Goal: Task Accomplishment & Management: Use online tool/utility

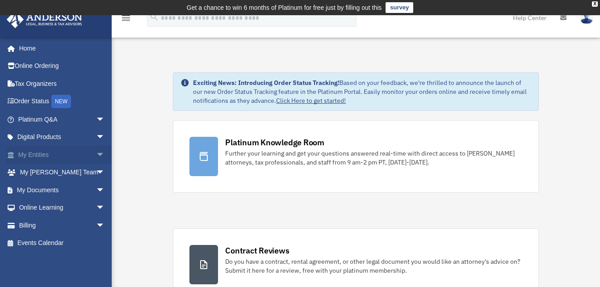
click at [57, 159] on link "My Entities arrow_drop_down" at bounding box center [62, 155] width 112 height 18
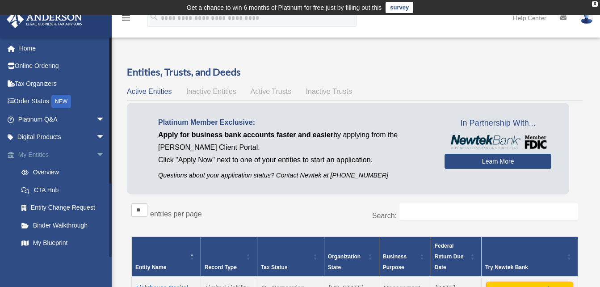
click at [41, 158] on link "My Entities arrow_drop_down" at bounding box center [62, 155] width 112 height 18
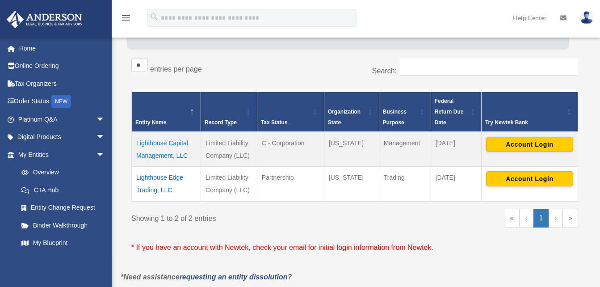
scroll to position [155, 0]
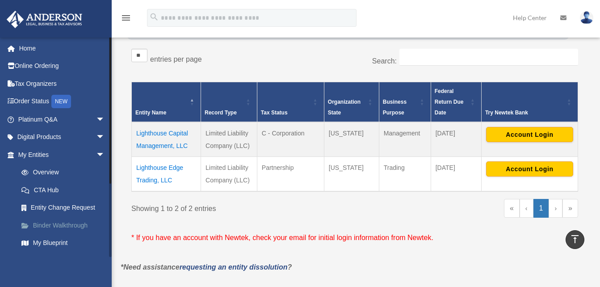
click at [37, 225] on link "Binder Walkthrough" at bounding box center [66, 225] width 106 height 18
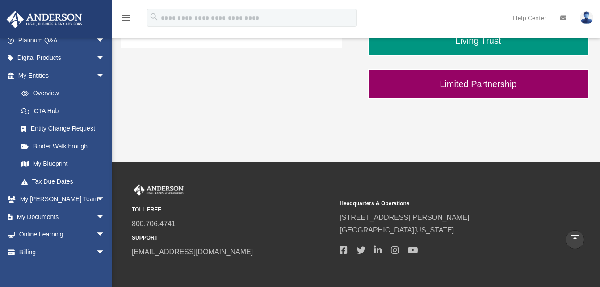
scroll to position [357, 0]
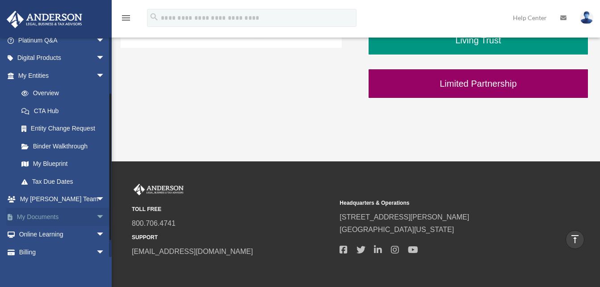
click at [26, 215] on link "My Documents arrow_drop_down" at bounding box center [62, 217] width 112 height 18
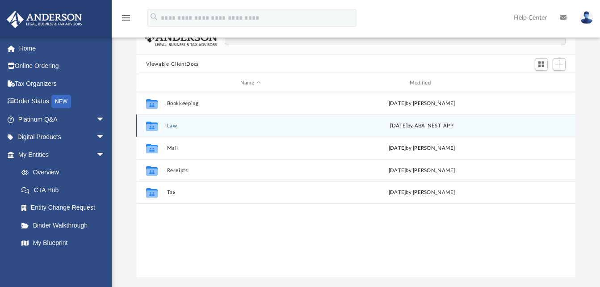
scroll to position [76, 0]
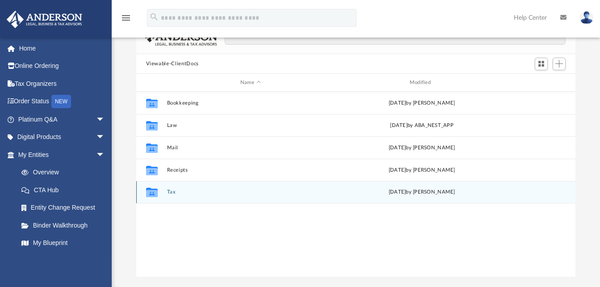
click at [161, 195] on div "Collaborated Folder" at bounding box center [151, 192] width 22 height 14
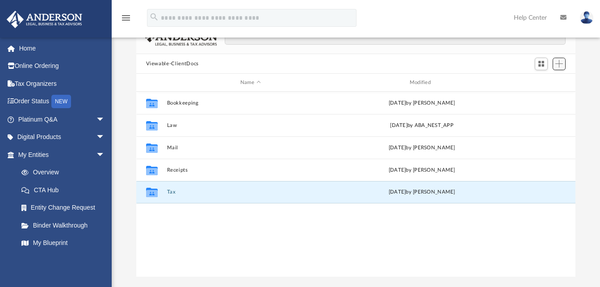
click at [555, 67] on button "Add" at bounding box center [558, 64] width 13 height 13
click at [543, 85] on li "Upload" at bounding box center [546, 81] width 29 height 9
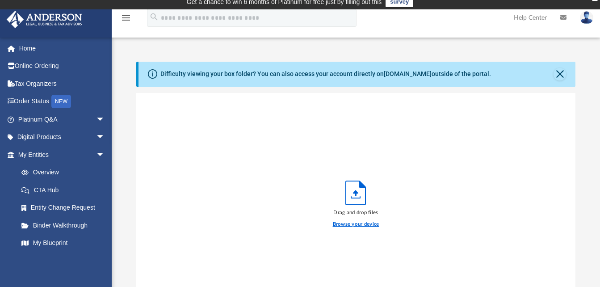
scroll to position [7, 0]
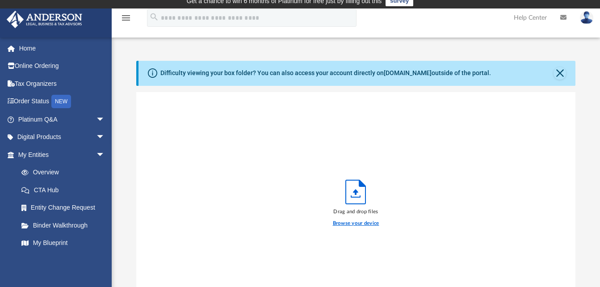
click at [352, 222] on label "Browse your device" at bounding box center [356, 223] width 46 height 8
click at [0, 0] on input "Browse your device" at bounding box center [0, 0] width 0 height 0
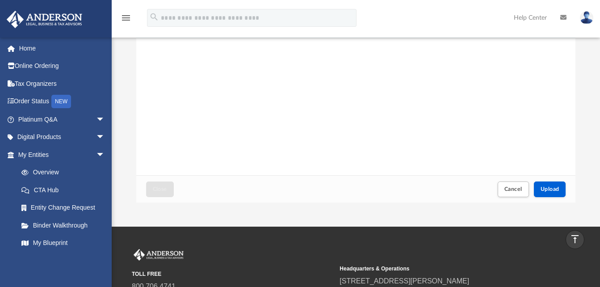
scroll to position [145, 0]
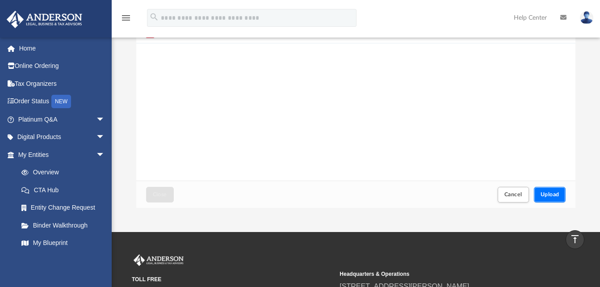
click at [543, 198] on button "Upload" at bounding box center [550, 195] width 32 height 16
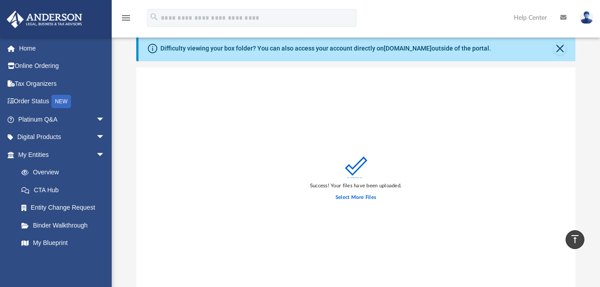
scroll to position [0, 0]
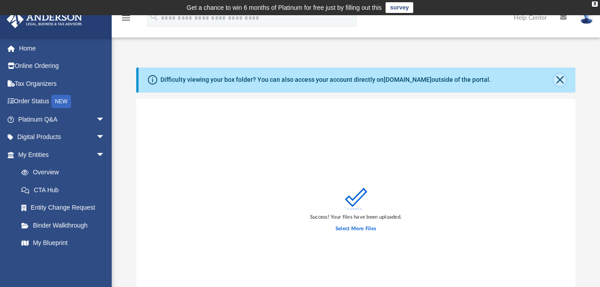
click at [555, 80] on button "Close" at bounding box center [559, 80] width 13 height 13
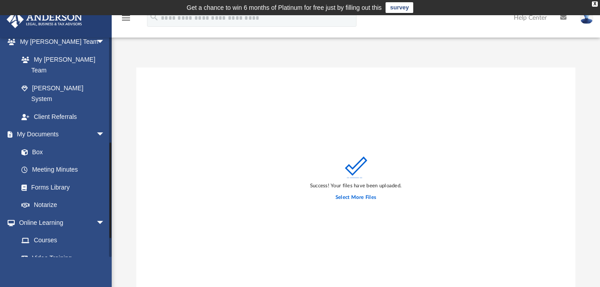
scroll to position [237, 0]
click at [33, 142] on link "Box" at bounding box center [66, 151] width 106 height 18
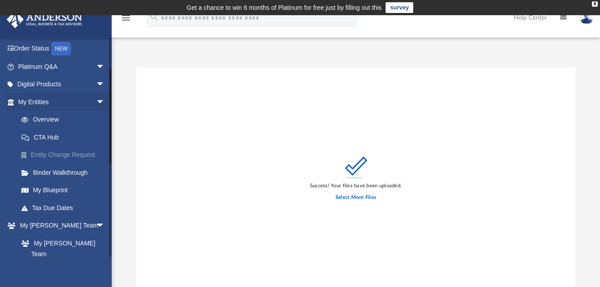
scroll to position [74, 0]
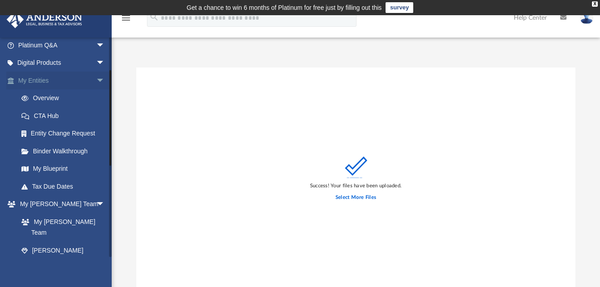
click at [35, 88] on link "My Entities arrow_drop_down" at bounding box center [62, 80] width 112 height 18
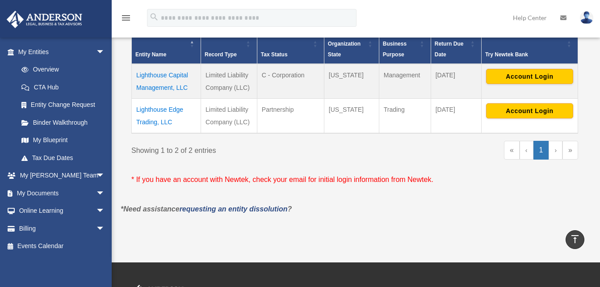
scroll to position [212, 0]
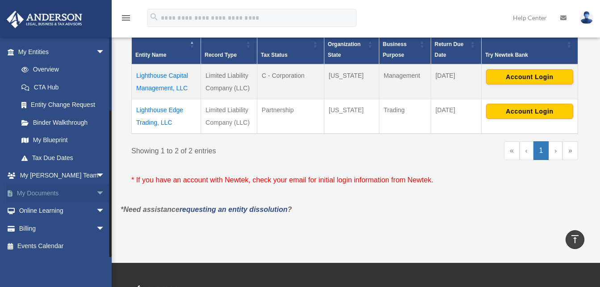
click at [46, 199] on link "My Documents arrow_drop_down" at bounding box center [62, 193] width 112 height 18
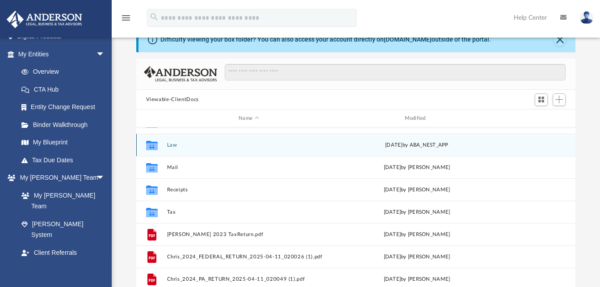
scroll to position [39, 0]
